Goal: Task Accomplishment & Management: Manage account settings

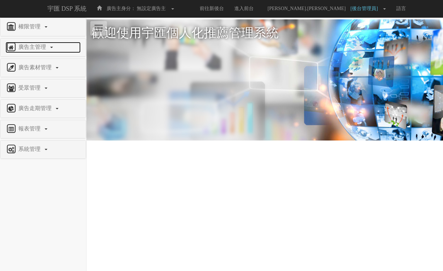
click at [29, 48] on span "廣告主管理" at bounding box center [33, 47] width 33 height 6
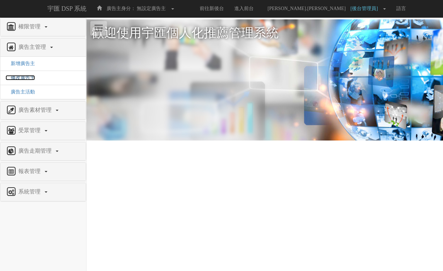
click at [25, 75] on span "修改廣告主" at bounding box center [20, 77] width 29 height 5
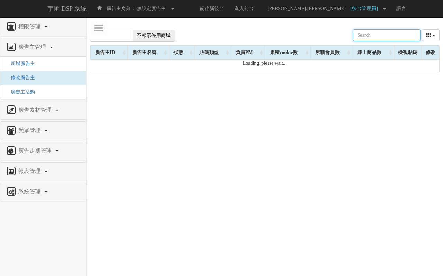
click at [390, 40] on input "text" at bounding box center [387, 35] width 68 height 12
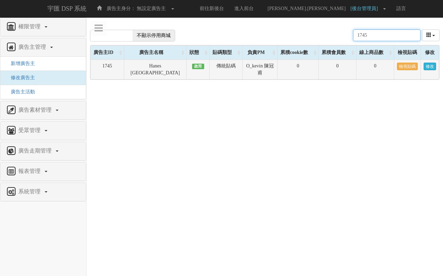
type input "1745"
click at [432, 67] on link "修改" at bounding box center [430, 67] width 12 height 8
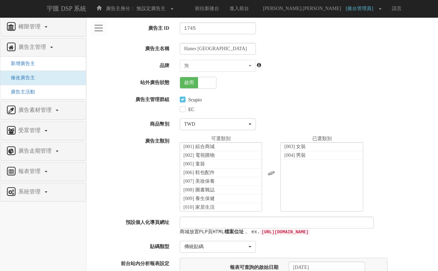
select select "4370cfb7-bc11-4f13-8f82-c305b7b35942"
select select
drag, startPoint x: 137, startPoint y: 100, endPoint x: 216, endPoint y: 108, distance: 80.0
click at [216, 108] on div "廣告主管理群組 Scupio EC" at bounding box center [262, 103] width 351 height 19
click at [227, 107] on div "EC" at bounding box center [306, 109] width 253 height 10
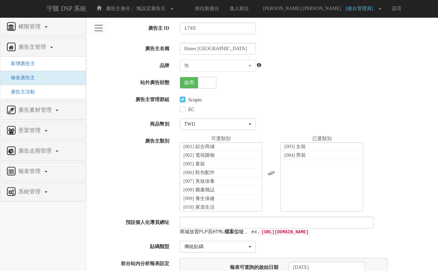
click at [227, 107] on div "EC" at bounding box center [306, 109] width 253 height 10
click at [284, 100] on div "Scupio" at bounding box center [306, 99] width 253 height 10
